Goal: Go to known website: Go to known website

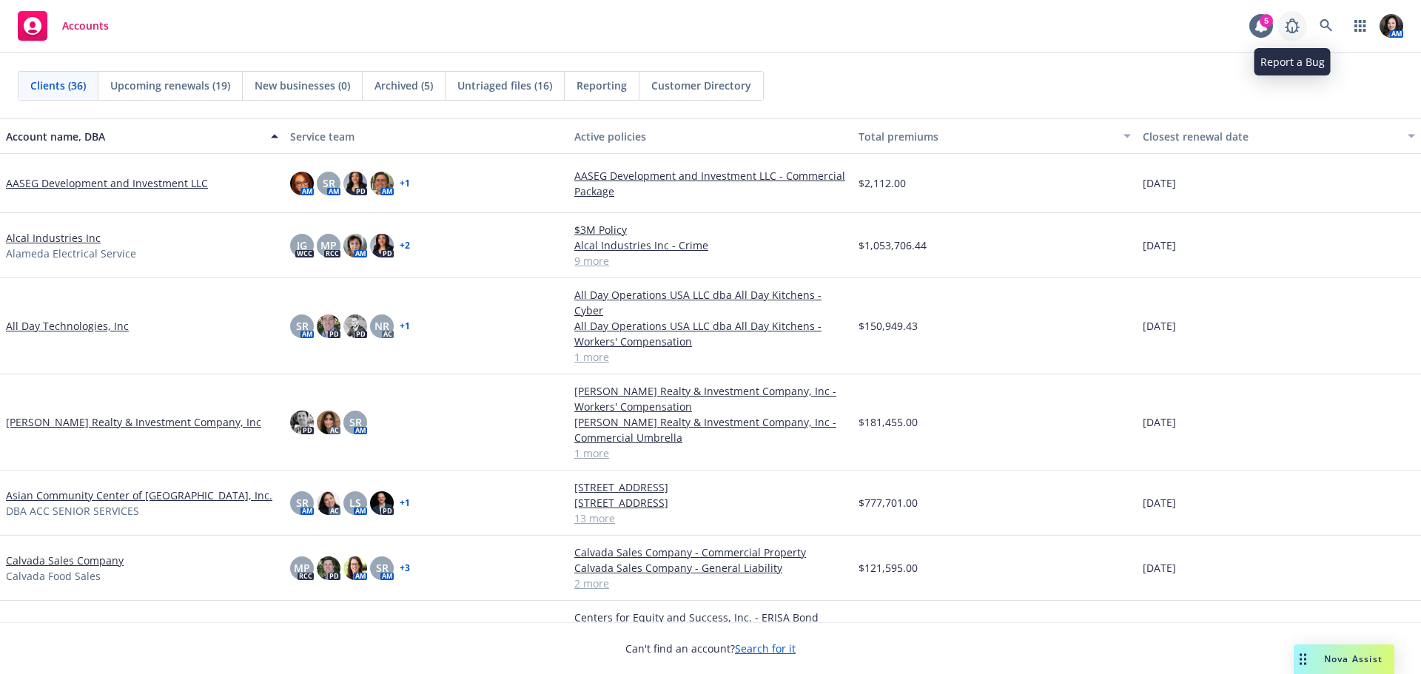
click at [1290, 27] on icon at bounding box center [1292, 26] width 18 height 18
